Goal: Information Seeking & Learning: Check status

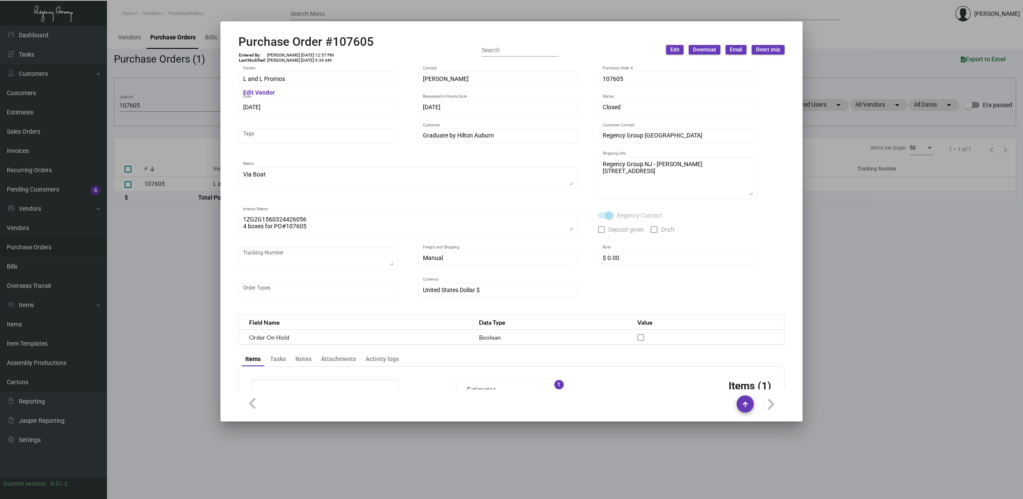
click at [125, 118] on div at bounding box center [511, 249] width 1023 height 499
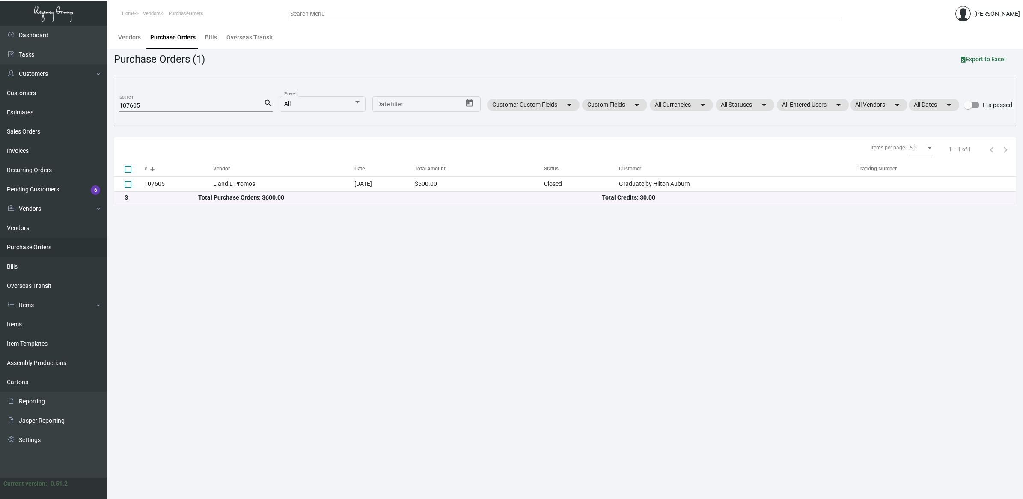
click at [132, 103] on input "107605" at bounding box center [191, 105] width 144 height 7
paste input "99281"
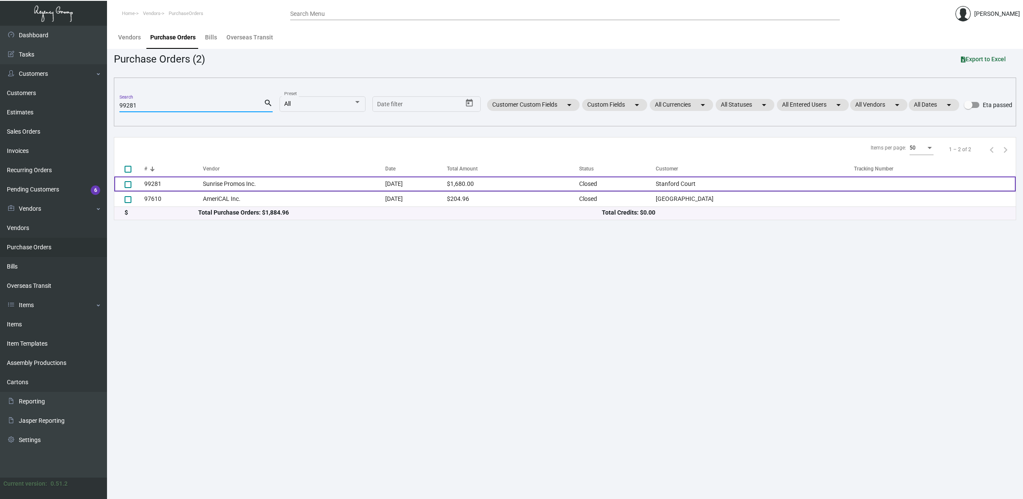
type input "99281"
click at [242, 185] on td "Sunrise Promos Inc." at bounding box center [294, 183] width 182 height 15
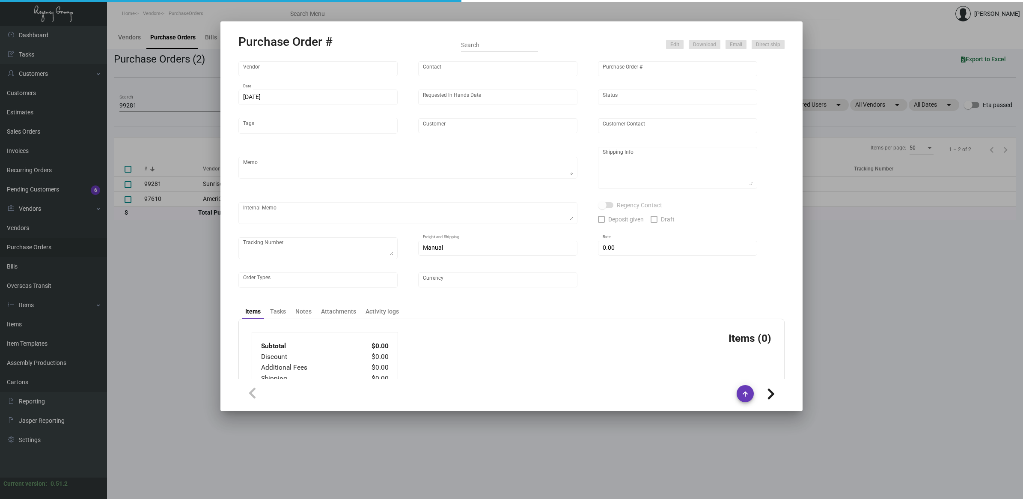
type input "Sunrise Promos Inc."
type input "[PERSON_NAME] MISSING INFO"
type input "99281"
type input "[DATE]"
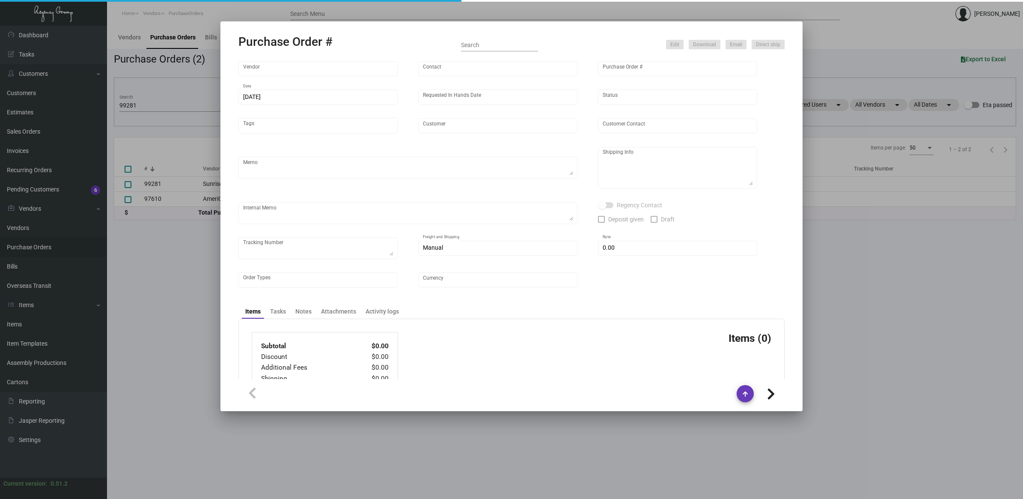
type input "Stanford Court"
type textarea "Reorder - Purchase Order #91629 / pre-production images for approval."
type textarea "Regency Group LA [STREET_ADDRESS]"
type textarea "Sent via TT / Shipping to [GEOGRAPHIC_DATA] - 772679380530"
checkbox input "true"
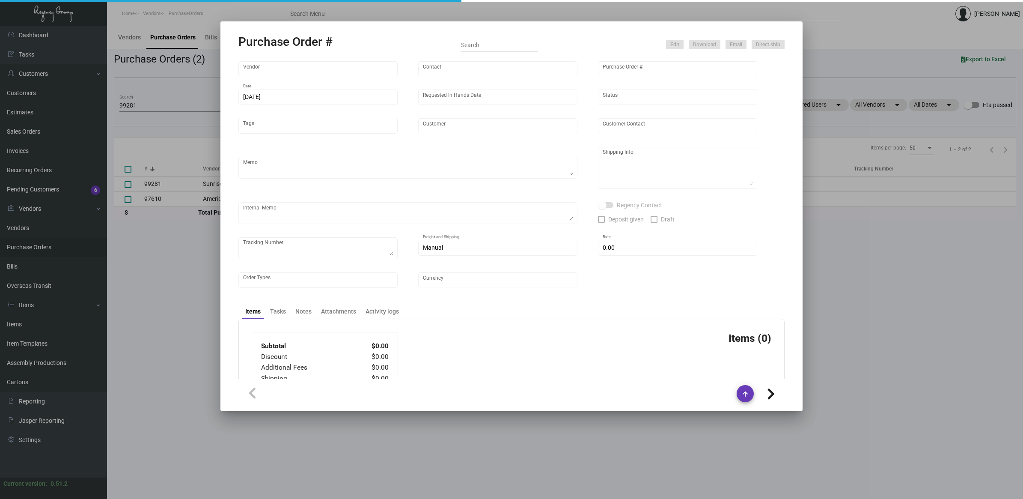
checkbox input "true"
type input "$ 0.00"
type input "United States Dollar $"
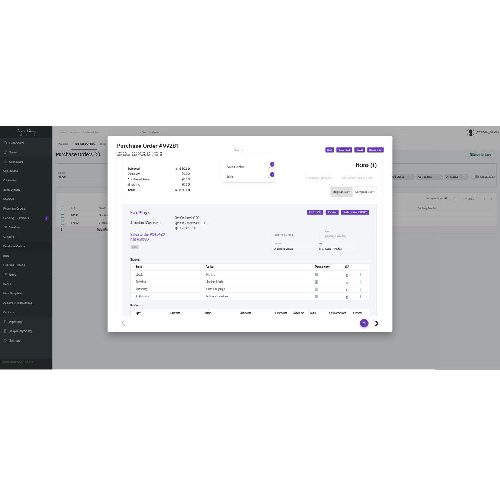
scroll to position [349, 0]
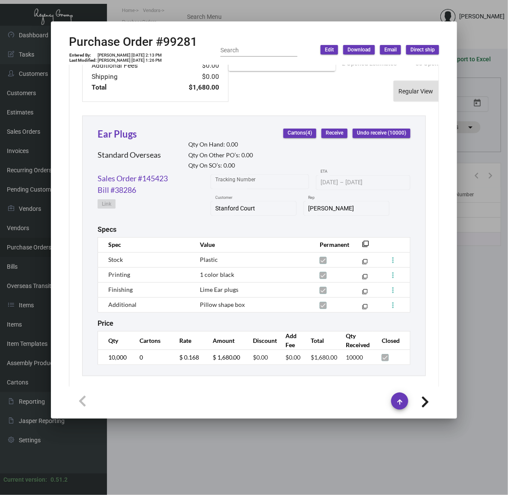
click at [337, 459] on div at bounding box center [254, 247] width 508 height 495
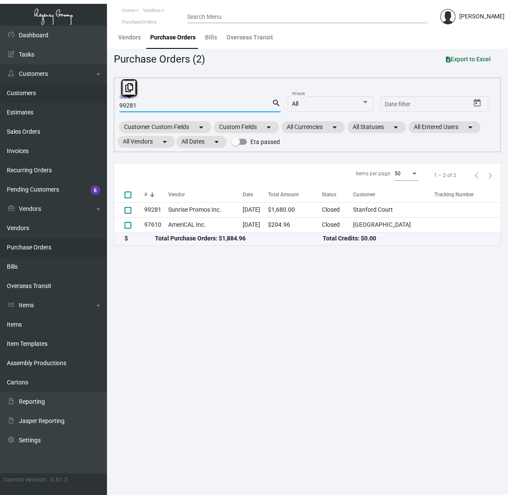
drag, startPoint x: 141, startPoint y: 104, endPoint x: 33, endPoint y: 101, distance: 108.0
click at [33, 101] on div "Dashboard Dashboard Tasks Customers Customers Estimates Sales Orders Invoices R…" at bounding box center [254, 260] width 508 height 469
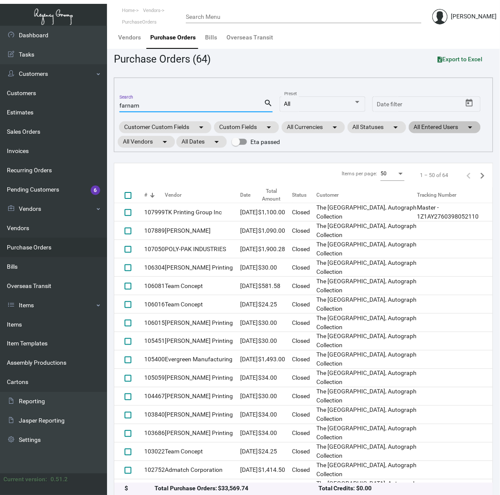
type input "farnam"
click at [433, 125] on mat-chip "All Entered Users arrow_drop_down" at bounding box center [445, 127] width 72 height 12
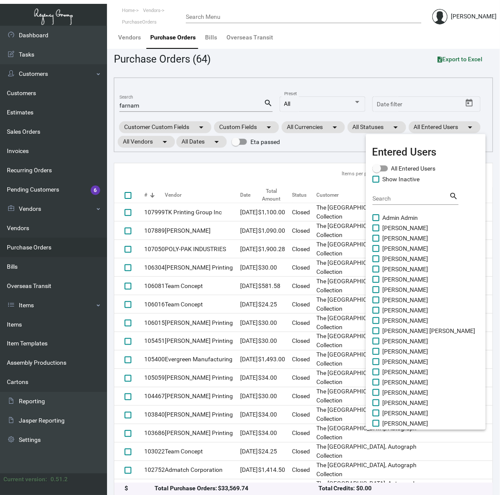
drag, startPoint x: 401, startPoint y: 348, endPoint x: 399, endPoint y: 356, distance: 8.4
click at [402, 348] on span "[PERSON_NAME]" at bounding box center [406, 351] width 46 height 10
click at [376, 355] on input "[PERSON_NAME]" at bounding box center [376, 355] width 0 height 0
checkbox input "true"
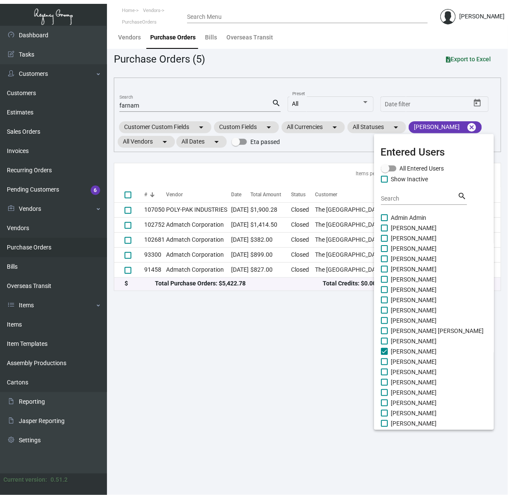
click at [328, 369] on div at bounding box center [254, 247] width 508 height 495
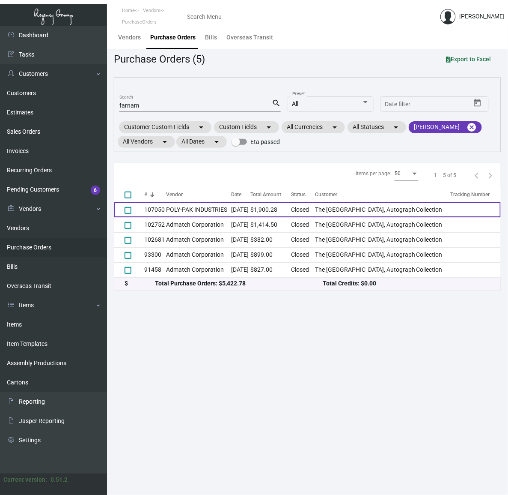
click at [315, 214] on td "Closed" at bounding box center [304, 209] width 24 height 15
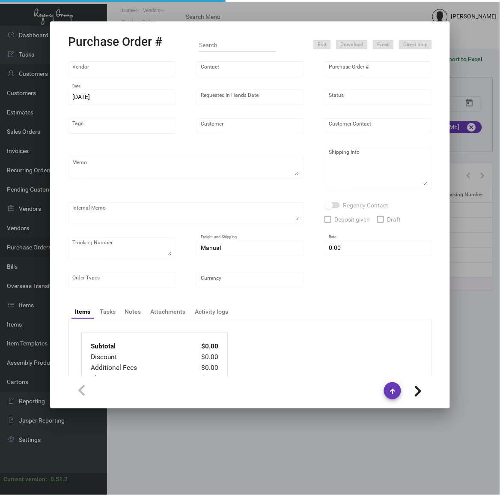
type input "POLY-PAK INDUSTRIES"
type input "[PERSON_NAME]"
type input "107050"
type input "[DATE]"
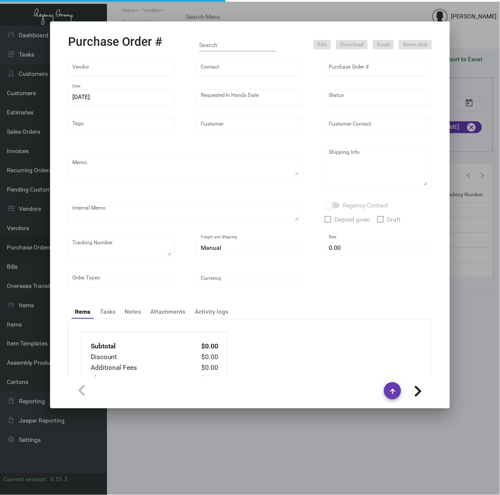
type input "The [GEOGRAPHIC_DATA], Autograph Collection"
type input "[PERSON_NAME]"
type textarea "Please pack 600/ctn.When ready to ship, contact: [EMAIL_ADDRESS][DOMAIN_NAME] f…"
type textarea "[PERSON_NAME] The [PERSON_NAME][GEOGRAPHIC_DATA] [STREET_ADDRESS]"
type input "$ 314.28"
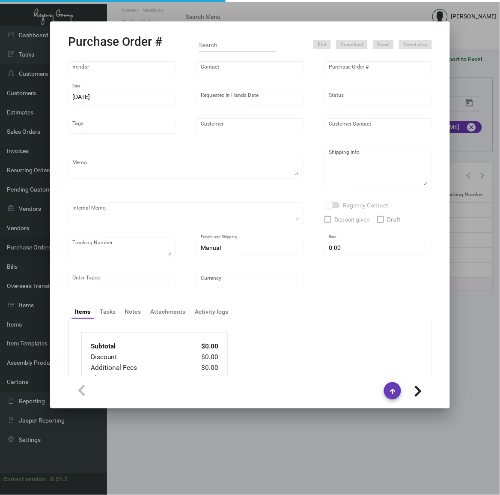
type input "United States Dollar $"
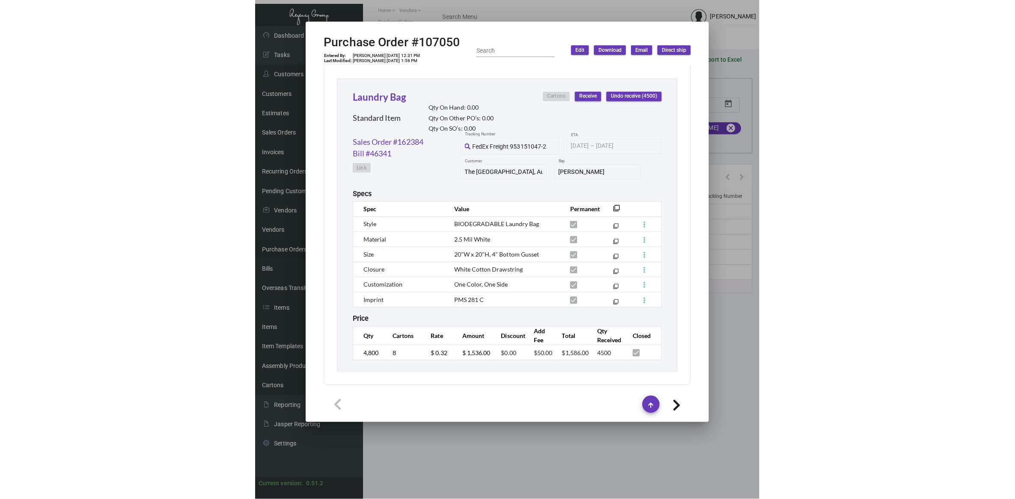
scroll to position [394, 0]
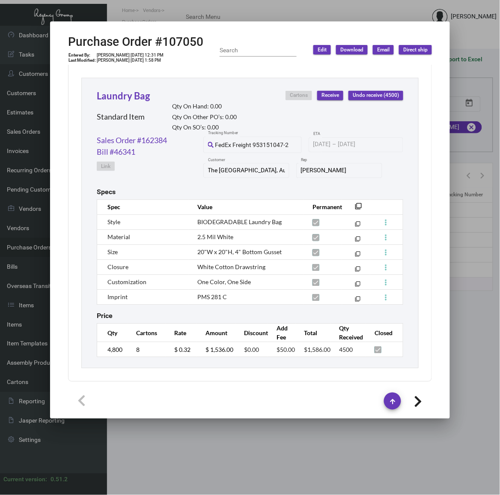
click at [175, 41] on h2 "Purchase Order #107050" at bounding box center [135, 42] width 135 height 15
copy h2 "107050"
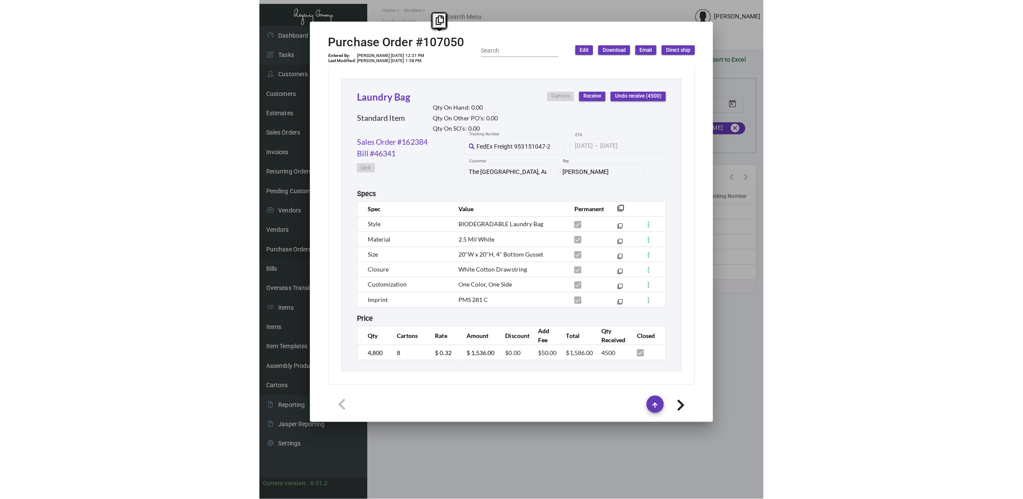
scroll to position [379, 0]
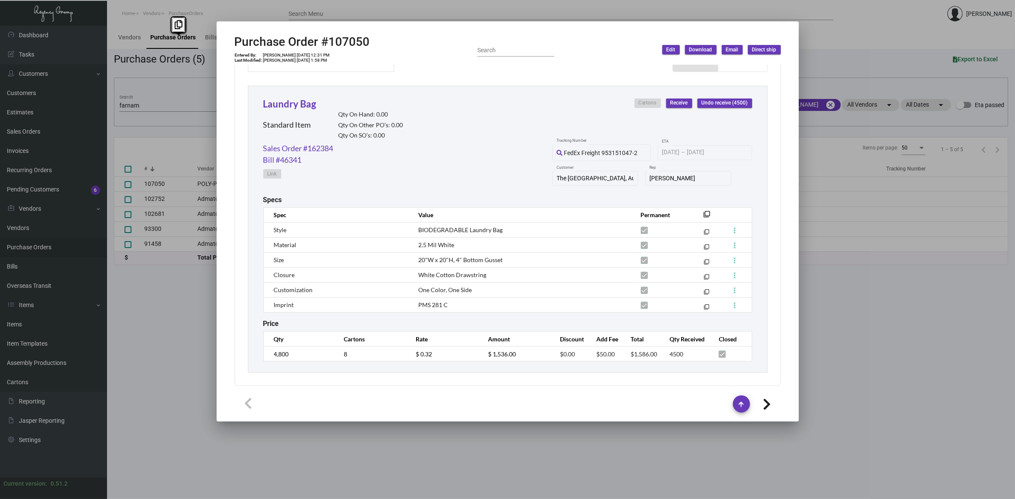
click at [352, 41] on h2 "Purchase Order #107050" at bounding box center [302, 42] width 135 height 15
drag, startPoint x: 128, startPoint y: 318, endPoint x: 181, endPoint y: 114, distance: 210.8
click at [128, 318] on div at bounding box center [507, 249] width 1015 height 499
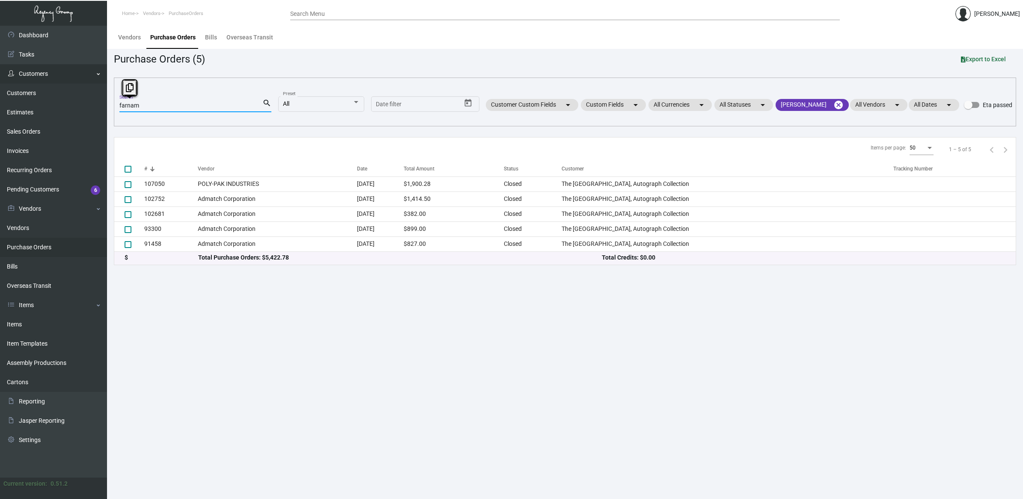
drag, startPoint x: 180, startPoint y: 108, endPoint x: 12, endPoint y: 81, distance: 170.4
click at [0, 92] on html "Home Vendors PurchaseOrders Search Menu [PERSON_NAME] Dashboard Dashboard Tasks…" at bounding box center [511, 249] width 1023 height 499
paste input "88848"
type input "88848"
checkbox input "true"
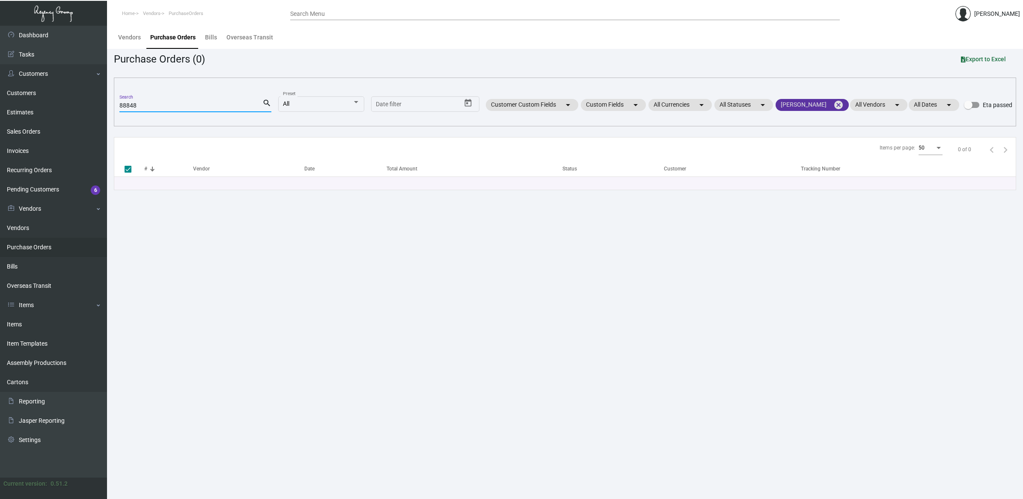
type input "88848"
click at [834, 105] on mat-icon "cancel" at bounding box center [839, 105] width 10 height 10
checkbox input "false"
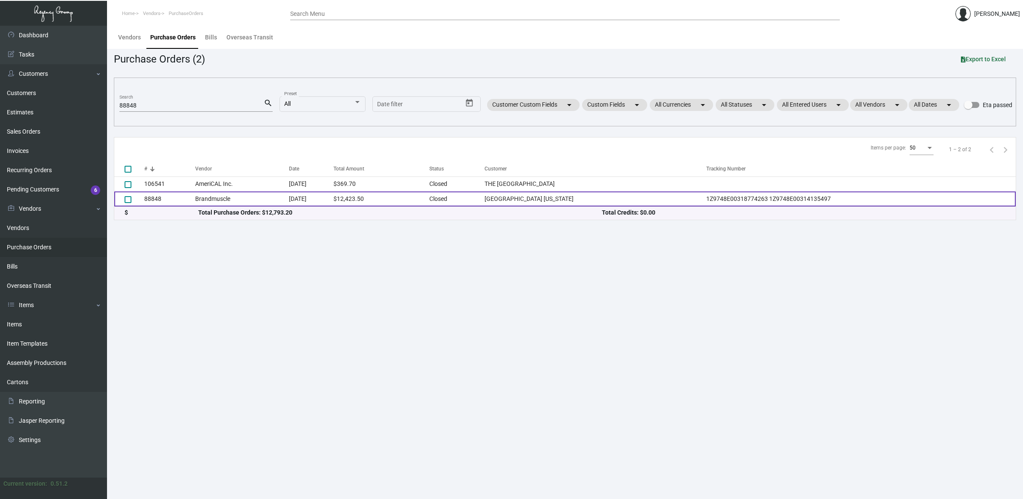
click at [226, 201] on td "Brandmuscle" at bounding box center [242, 198] width 94 height 15
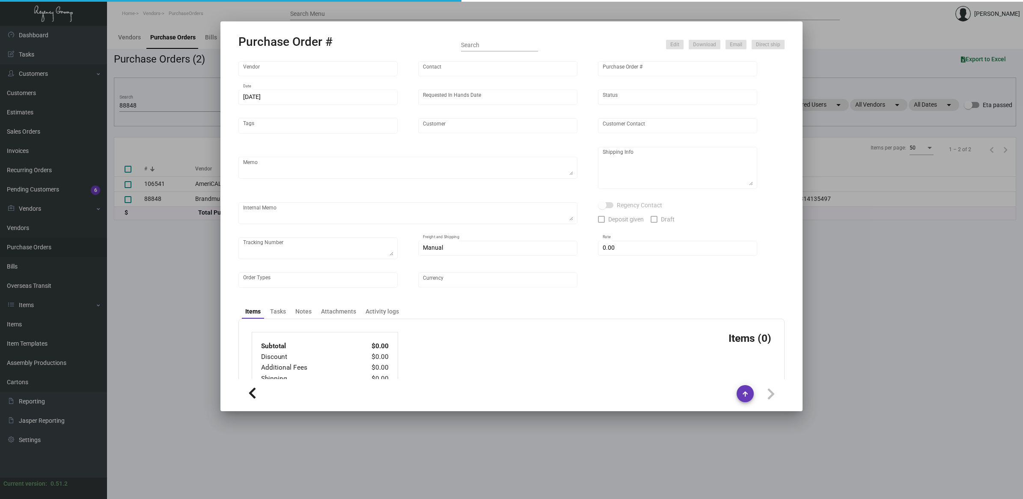
type input "Brandmuscle"
type input "[PERSON_NAME]"
type input "88848"
type input "[DATE]"
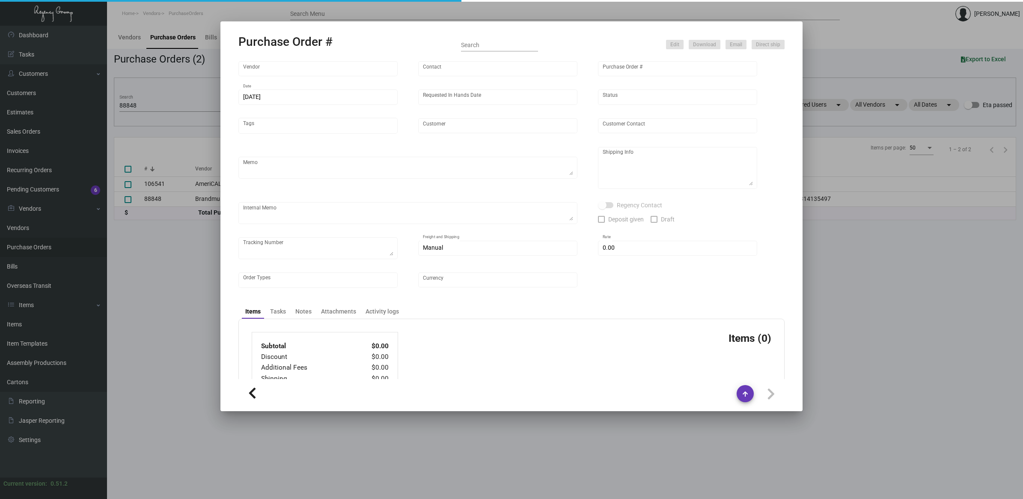
type input "[GEOGRAPHIC_DATA] [US_STATE]"
type textarea "Ship via UPS Ground Acct# 1AY276."
type textarea "Regency Group NJ [PERSON_NAME] [STREET_ADDRESS]"
checkbox input "true"
type textarea "1Z9748E00318774263 1Z9748E00314135497"
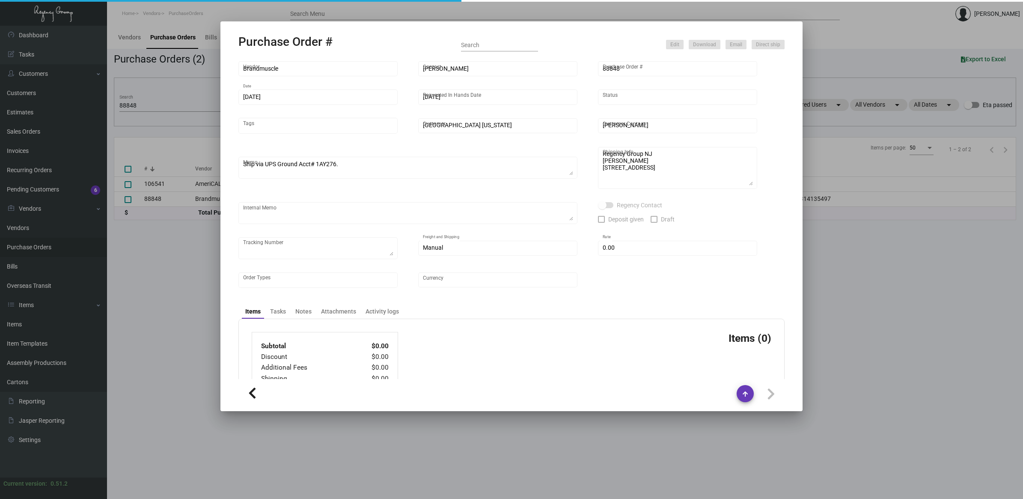
type input "$ 0.00"
type input "United States Dollar $"
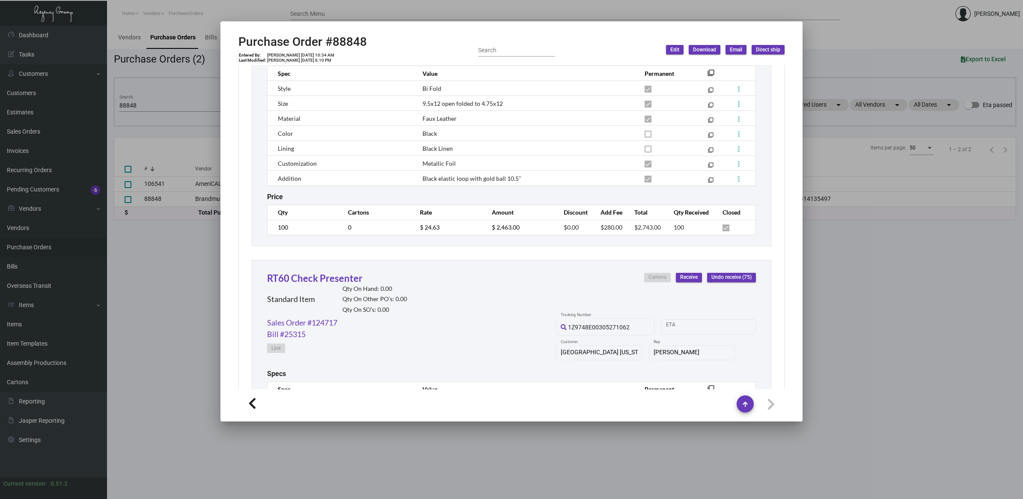
scroll to position [1552, 0]
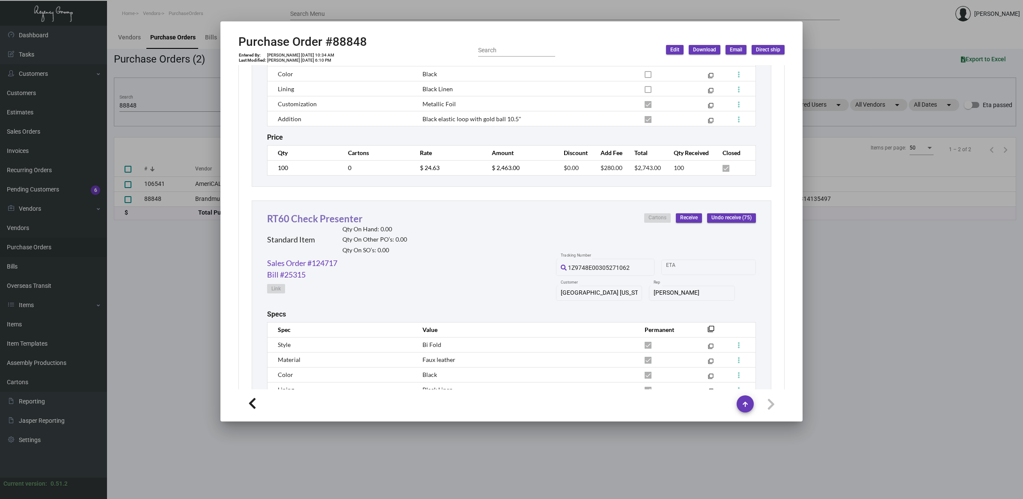
click at [331, 217] on link "RT60 Check Presenter" at bounding box center [314, 219] width 95 height 12
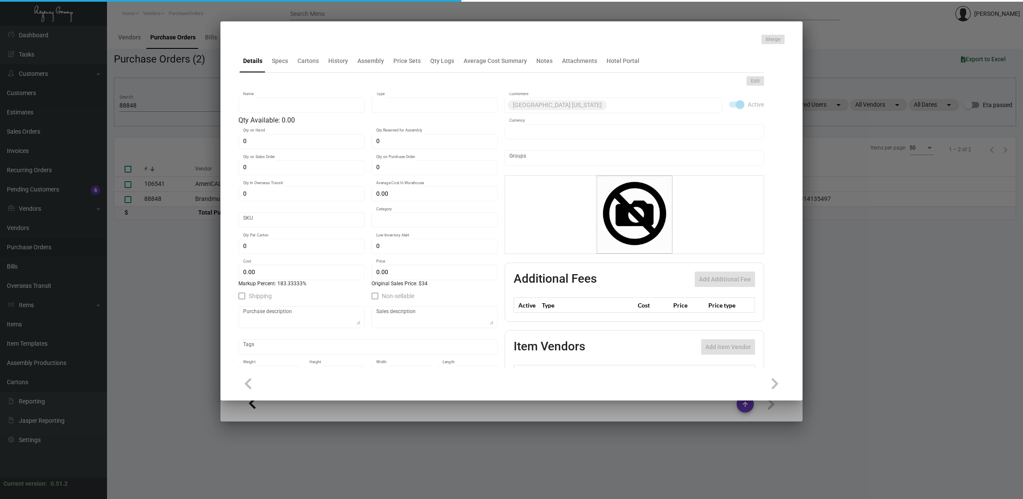
type input "RT60 Check Presenter"
type input "Standard Item"
type input "$ 0.00"
type input "Standard"
type input "$ 12.00"
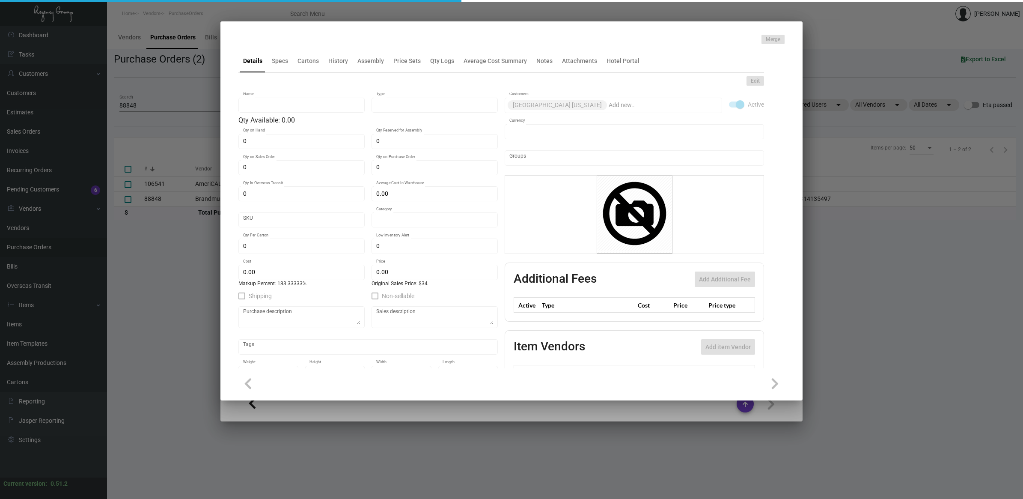
type input "$ 34.00"
checkbox input "true"
type input "United States Dollar $"
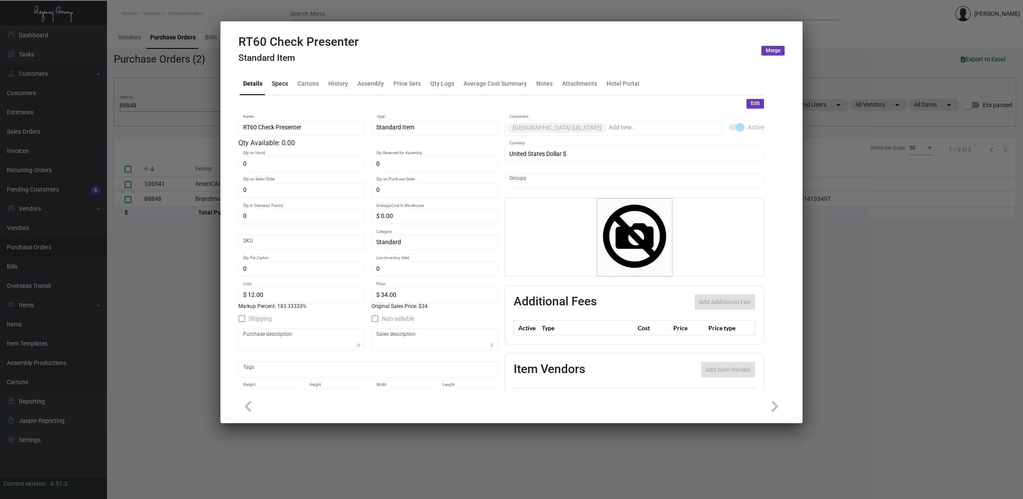
click at [281, 81] on div "Specs" at bounding box center [280, 83] width 16 height 9
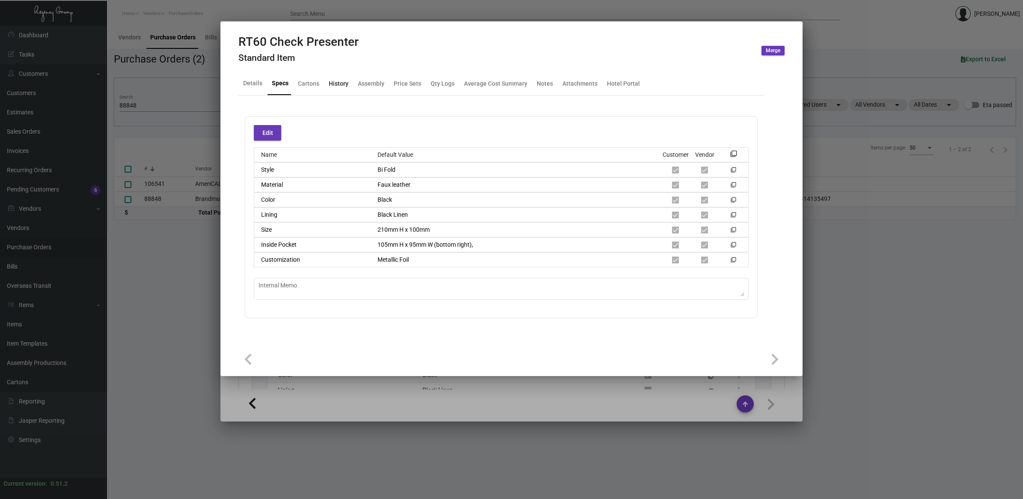
click at [333, 82] on div "History" at bounding box center [339, 83] width 20 height 9
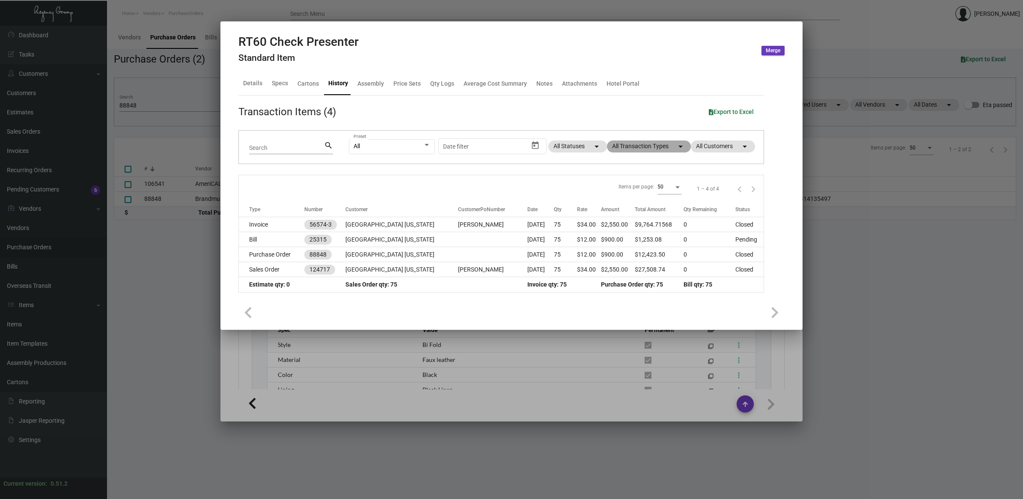
click at [662, 143] on mat-chip "All Transaction Types arrow_drop_down" at bounding box center [649, 146] width 84 height 12
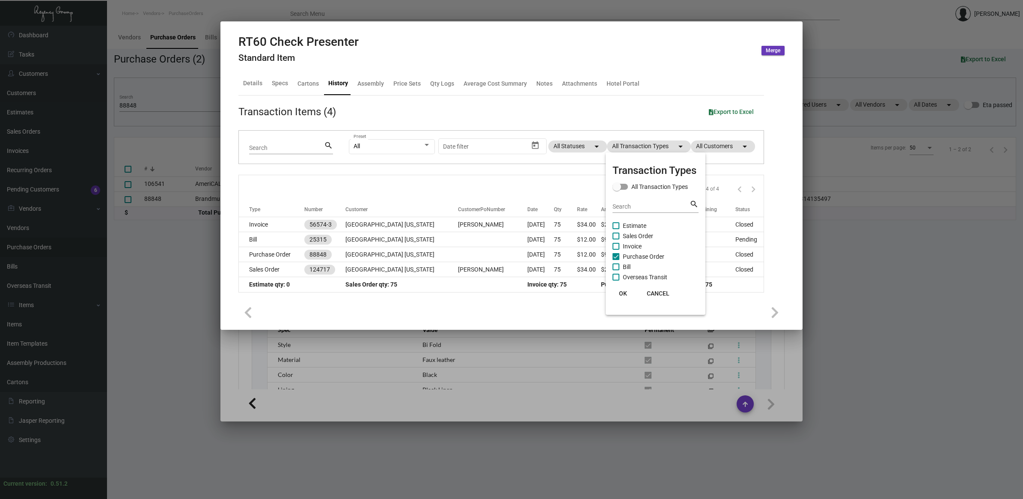
click at [505, 301] on div at bounding box center [511, 249] width 1023 height 499
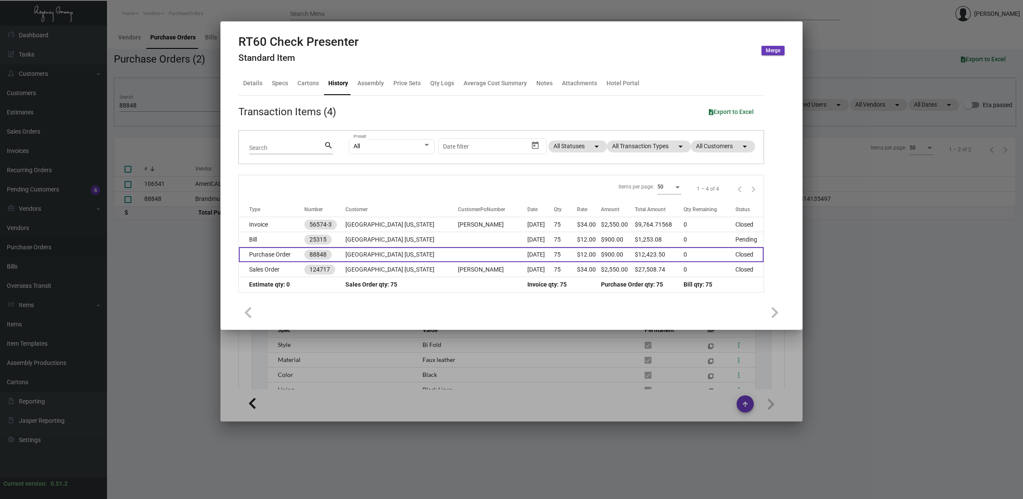
click at [367, 259] on td "[GEOGRAPHIC_DATA] [US_STATE]" at bounding box center [402, 254] width 113 height 15
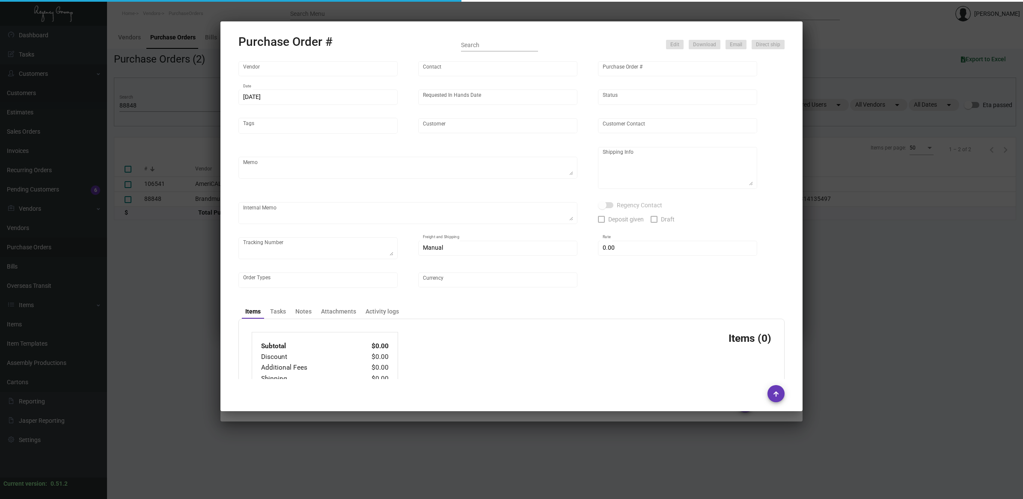
type input "Brandmuscle"
type input "[PERSON_NAME]"
type input "88848"
type input "[DATE]"
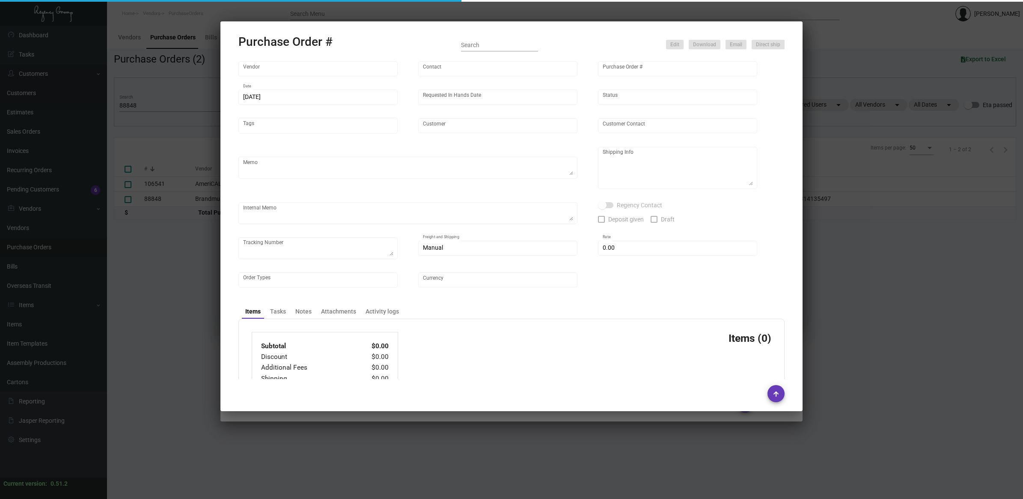
type input "[GEOGRAPHIC_DATA] [US_STATE]"
type textarea "Ship via UPS Ground Acct# 1AY276."
type textarea "Regency Group NJ [PERSON_NAME] [STREET_ADDRESS]"
checkbox input "true"
type textarea "1Z9748E00318774263 1Z9748E00314135497"
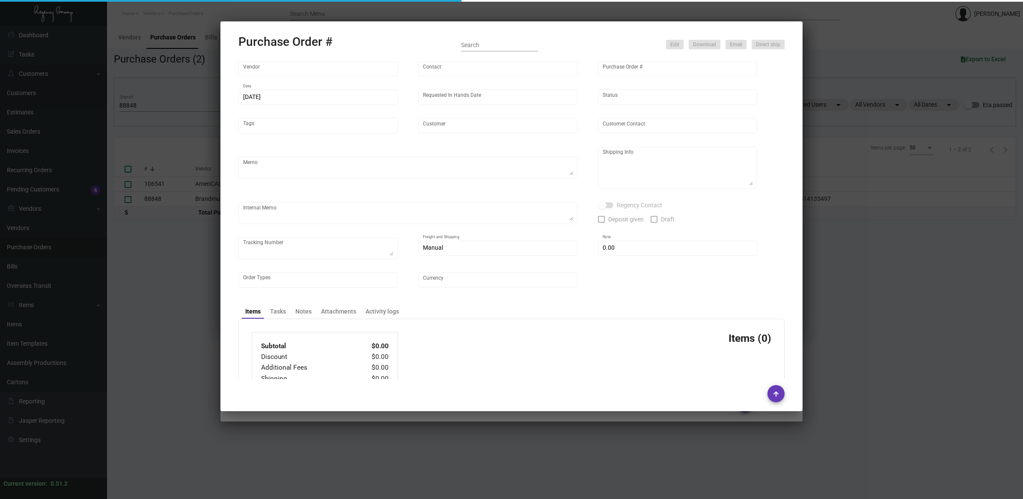
type input "$ 0.00"
type input "United States Dollar $"
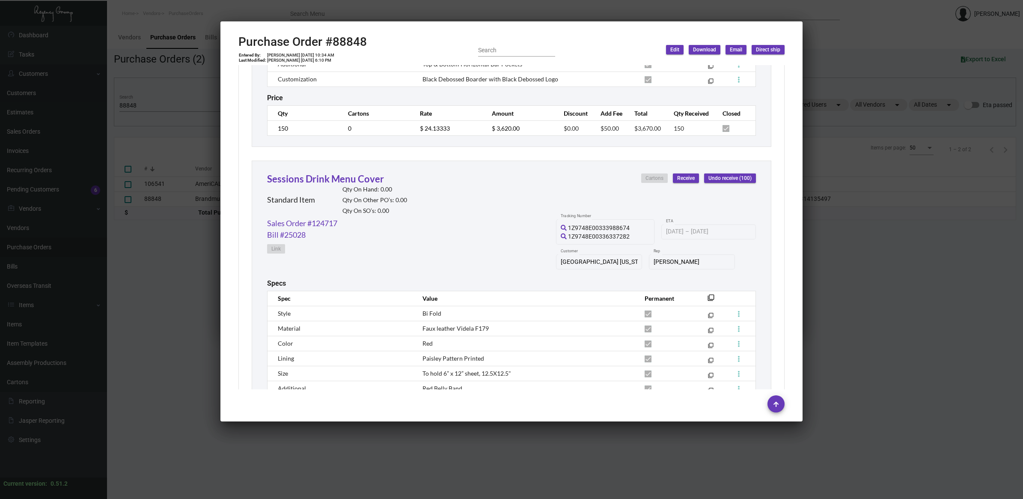
scroll to position [642, 0]
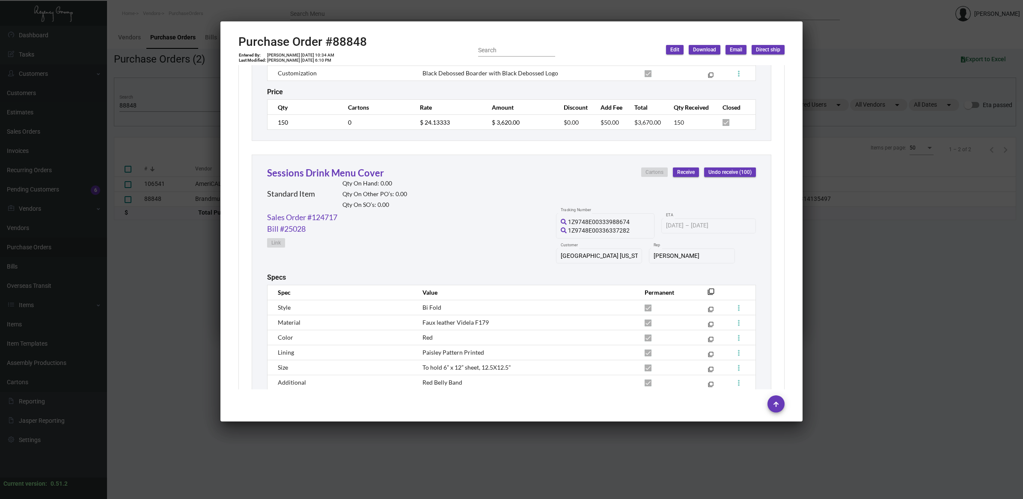
click at [924, 281] on div at bounding box center [511, 249] width 1023 height 499
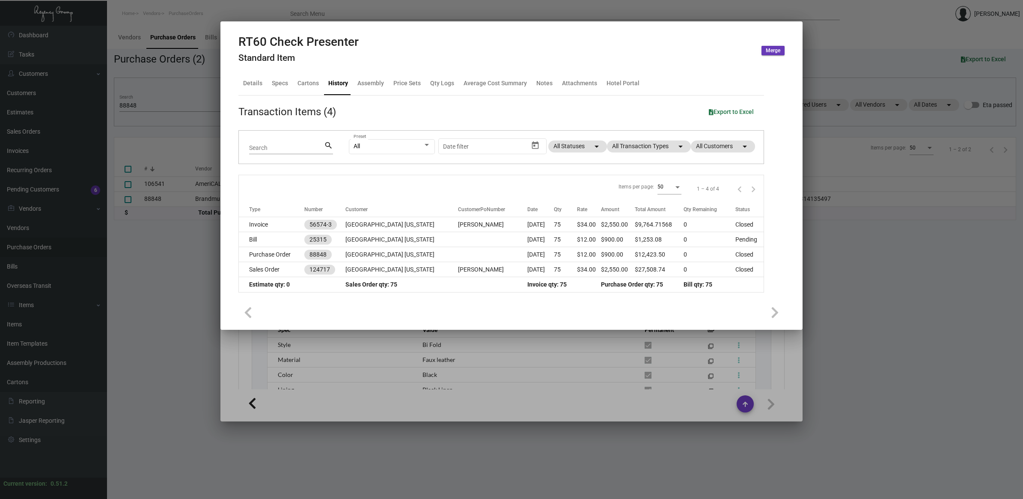
click at [938, 324] on div at bounding box center [511, 249] width 1023 height 499
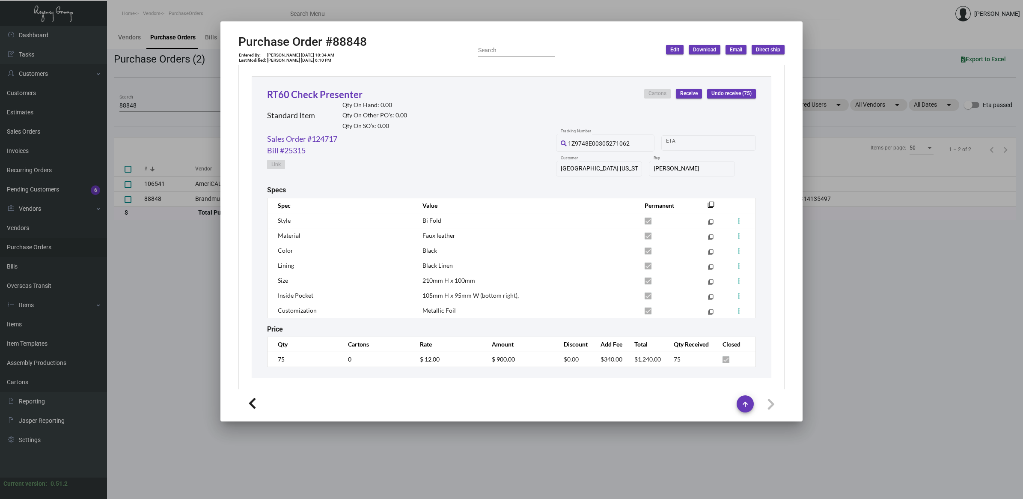
scroll to position [1659, 0]
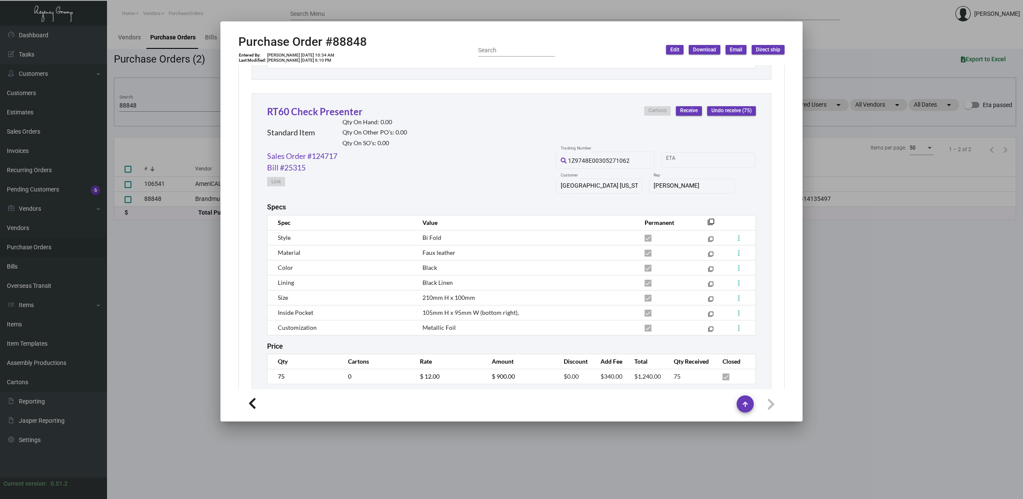
click at [348, 40] on h2 "Purchase Order #88848" at bounding box center [303, 42] width 128 height 15
copy h2 "88848"
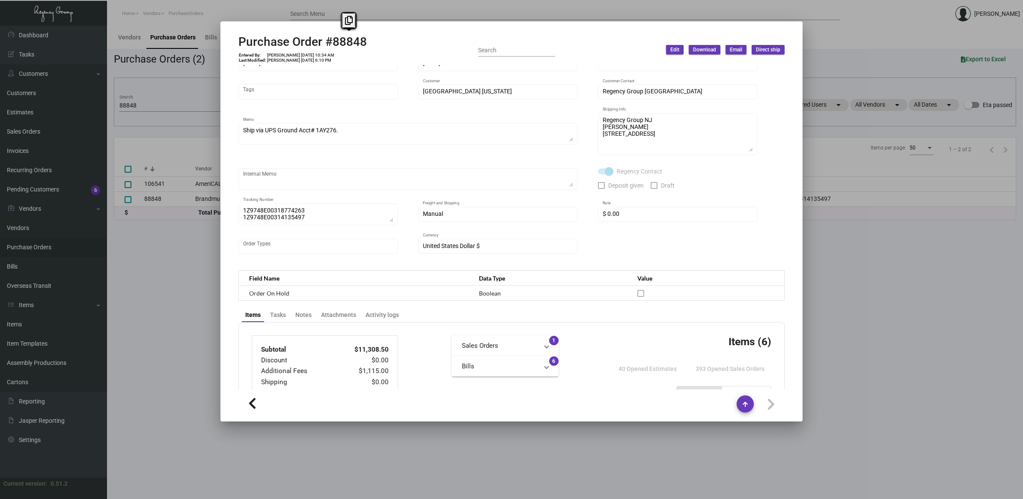
scroll to position [107, 0]
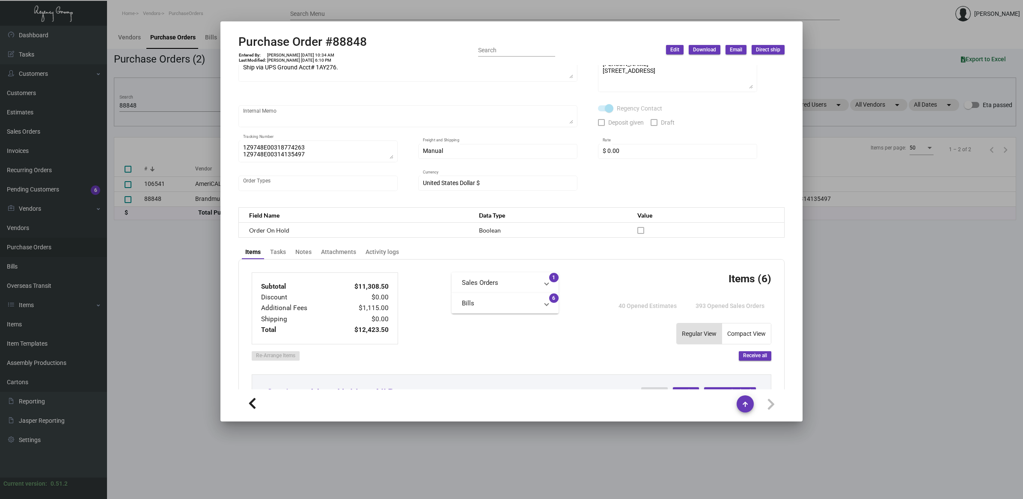
click at [340, 242] on div "Brandmuscle Vendor Edit Vendor [PERSON_NAME] Contact 88848 Purchase Order # [DA…" at bounding box center [511, 227] width 567 height 324
click at [340, 249] on div "Attachments" at bounding box center [338, 252] width 35 height 9
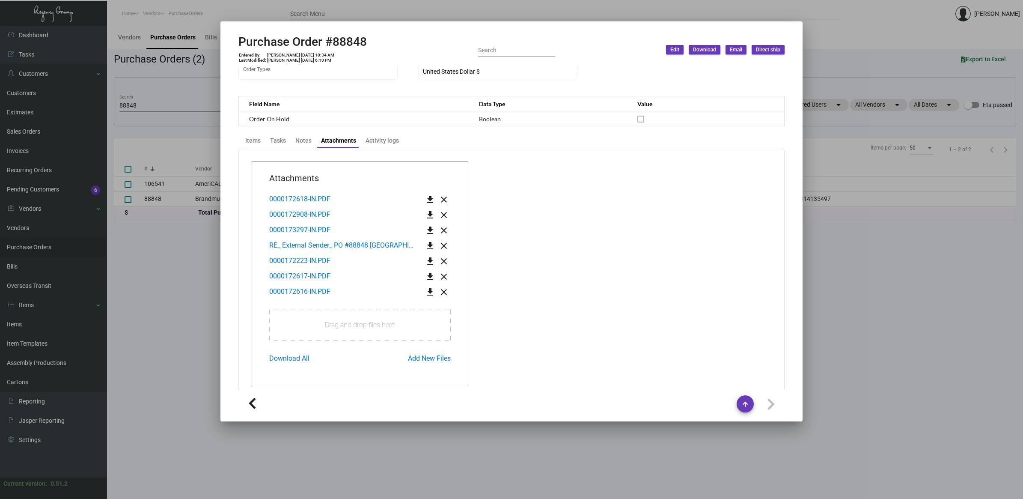
scroll to position [233, 0]
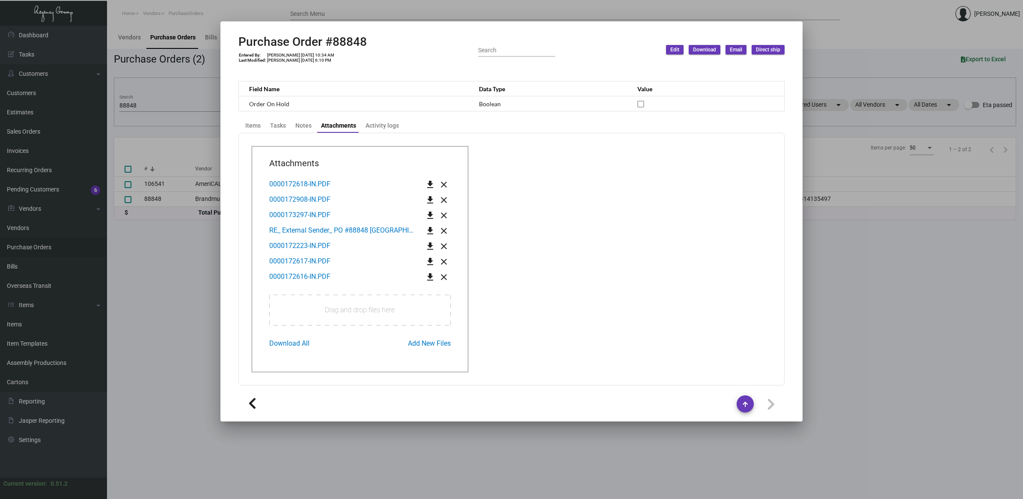
click at [295, 228] on span "RE_ External Sender_ PO #88848 [GEOGRAPHIC_DATA] [US_STATE] Order .msg" at bounding box center [387, 230] width 237 height 8
click at [295, 280] on button "0000172616-IN.PDF" at bounding box center [300, 276] width 75 height 15
click at [253, 128] on div "Items" at bounding box center [252, 125] width 15 height 9
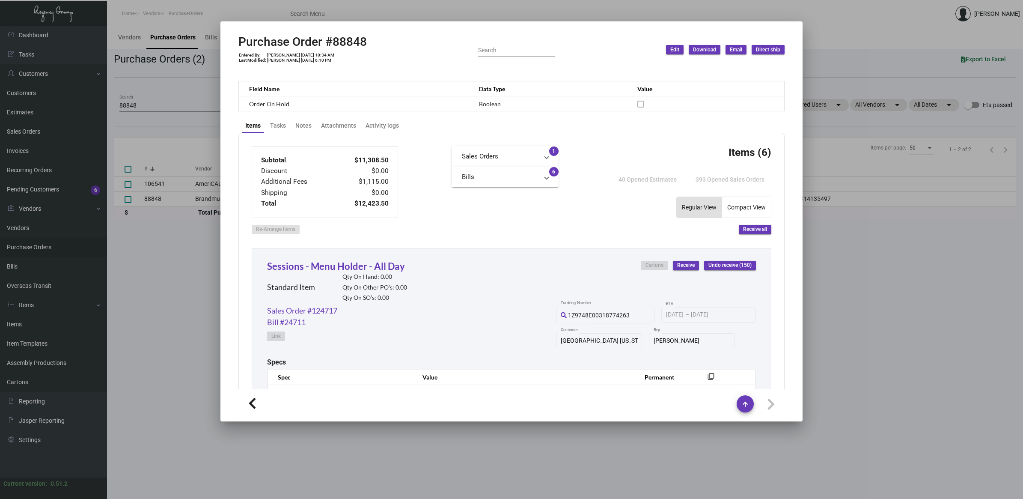
scroll to position [0, 0]
